Goal: Communication & Community: Share content

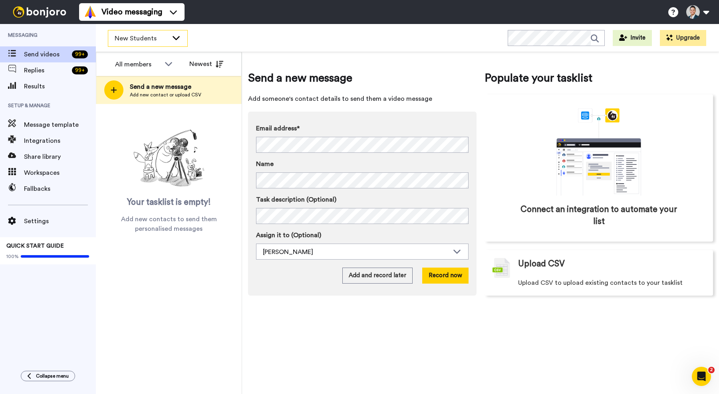
click at [173, 40] on icon at bounding box center [176, 38] width 10 height 8
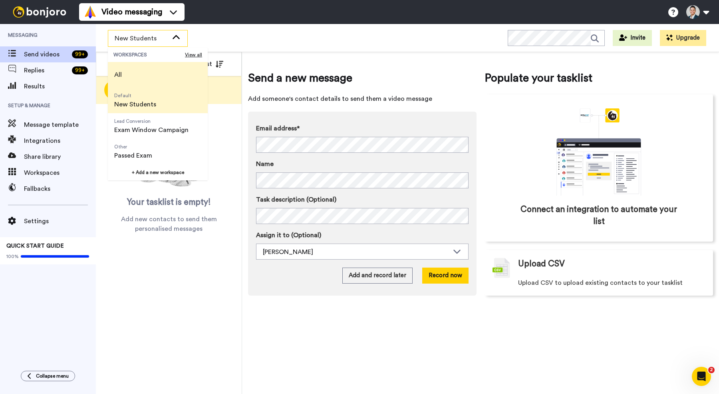
scroll to position [51, 0]
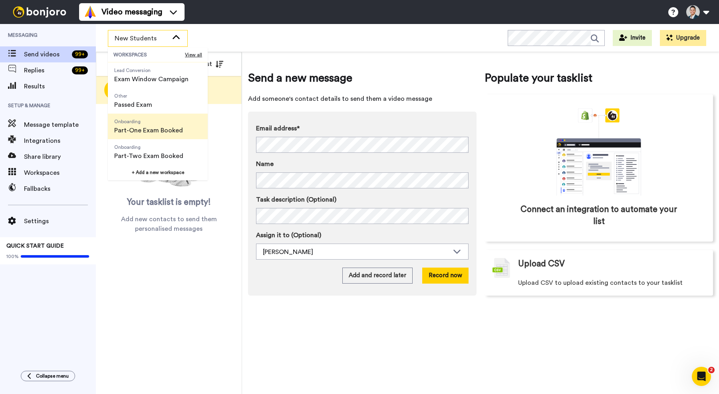
click at [162, 120] on span "Onboarding" at bounding box center [148, 121] width 69 height 6
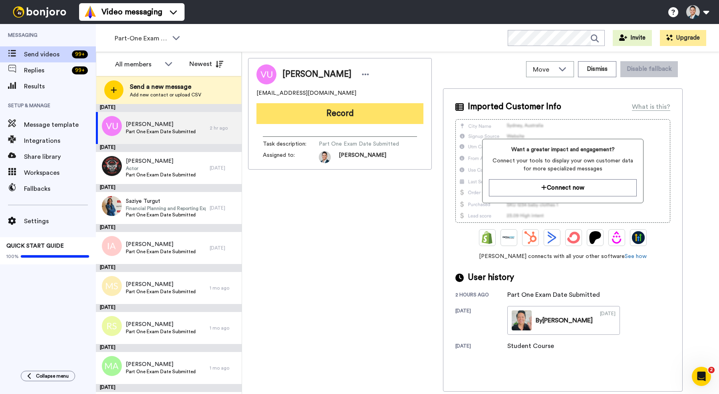
click at [328, 110] on button "Record" at bounding box center [339, 113] width 167 height 21
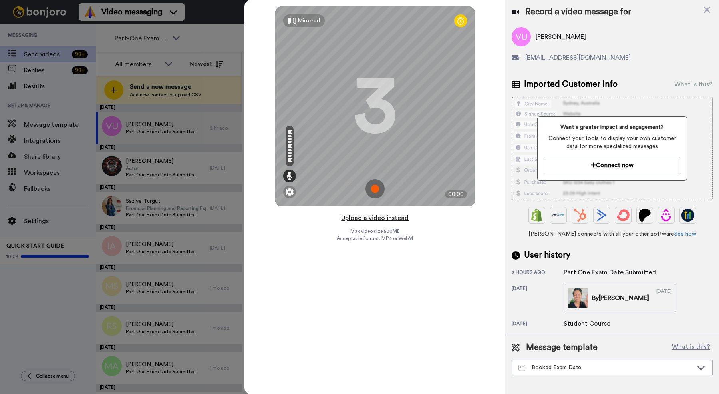
click at [366, 221] on button "Upload a video instead" at bounding box center [375, 218] width 72 height 10
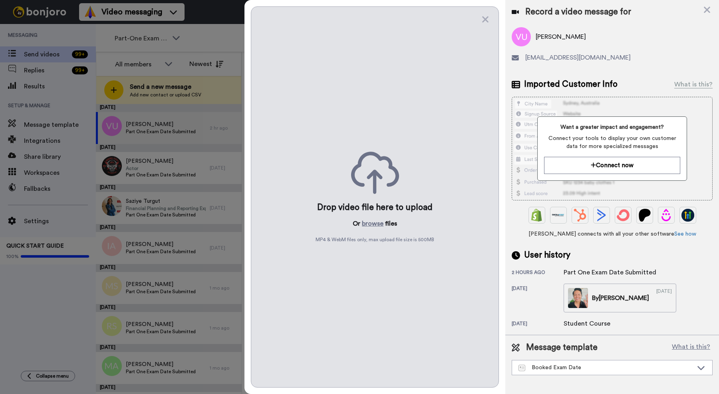
click at [366, 221] on button "browse" at bounding box center [373, 224] width 22 height 10
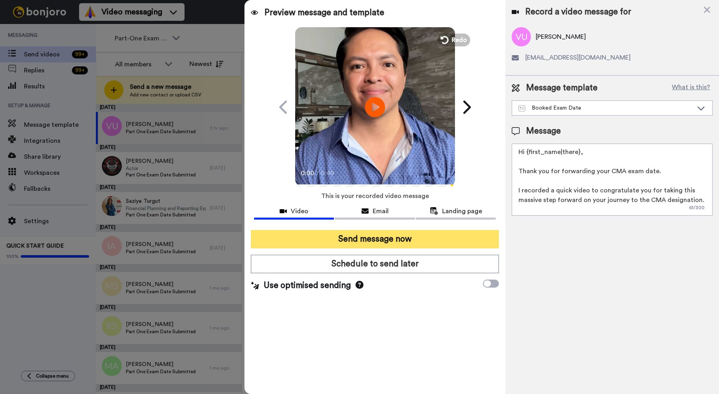
click at [367, 237] on button "Send message now" at bounding box center [375, 239] width 248 height 18
